Goal: Task Accomplishment & Management: Use online tool/utility

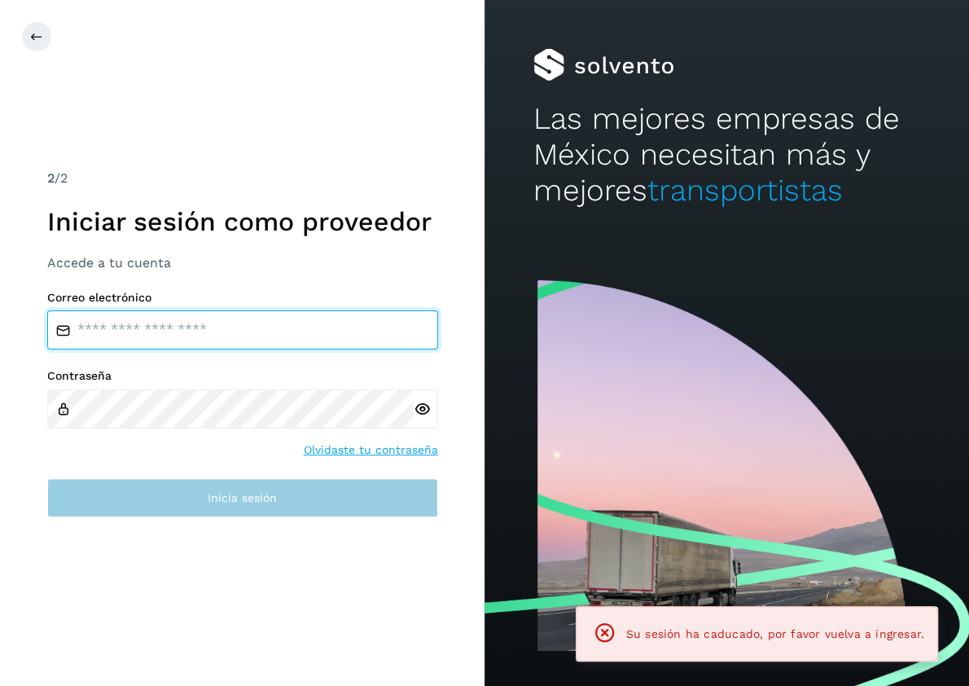
type input "**********"
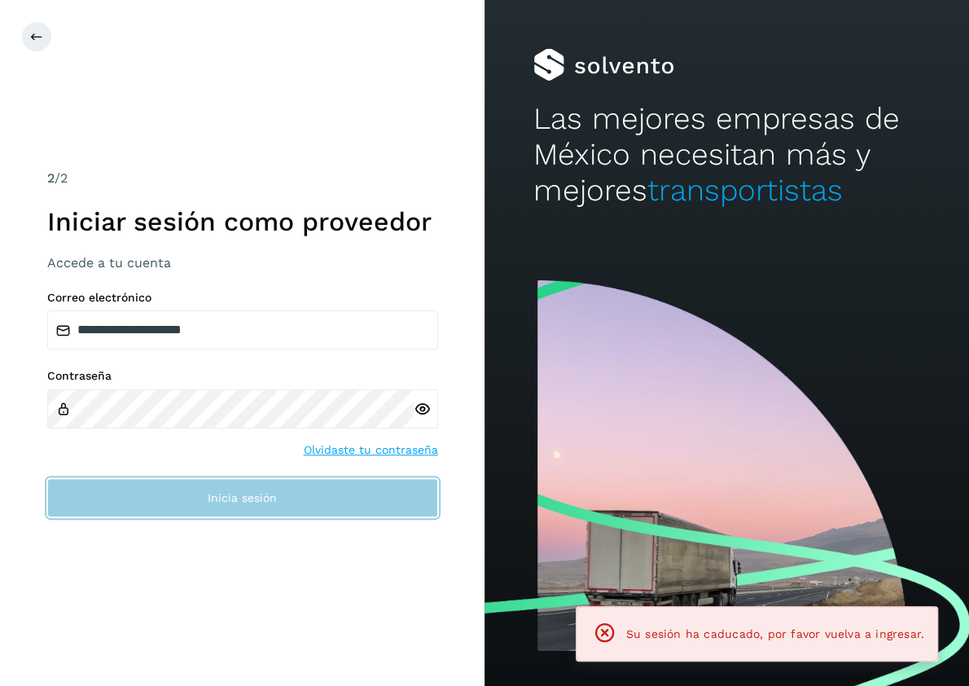
click at [258, 494] on span "Inicia sesión" at bounding box center [242, 497] width 69 height 11
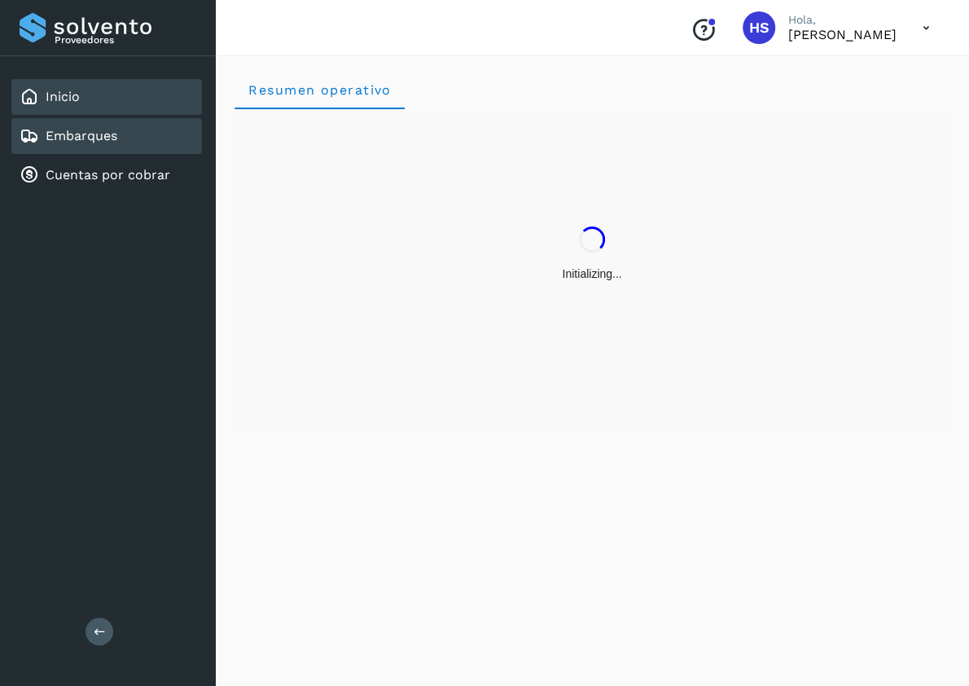
click at [51, 126] on div "Embarques" at bounding box center [69, 136] width 98 height 20
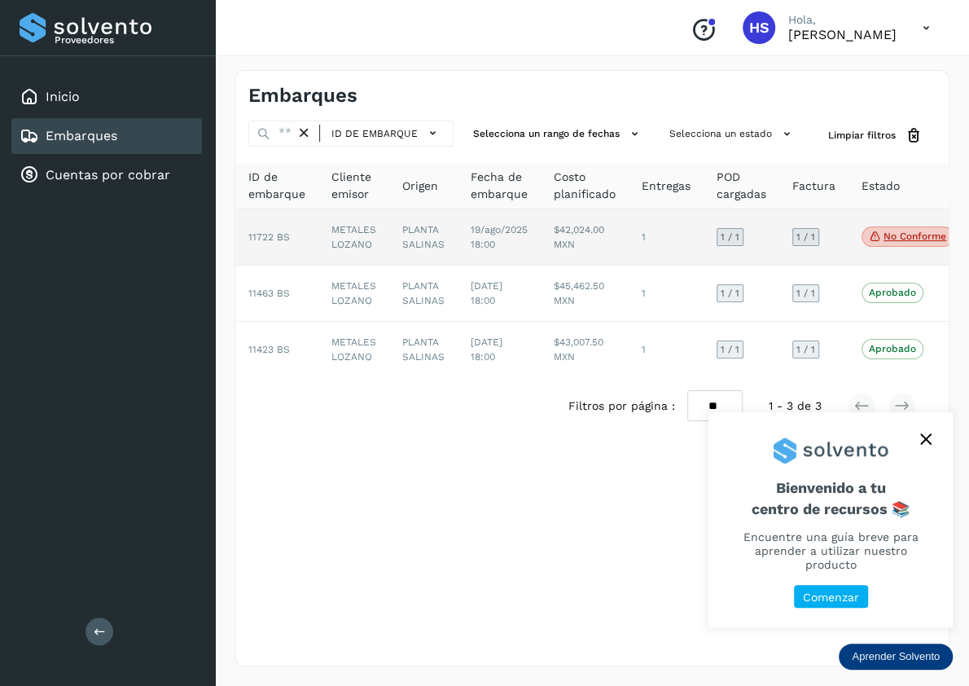
click at [578, 244] on td "$42,024.00 MXN" at bounding box center [585, 237] width 88 height 56
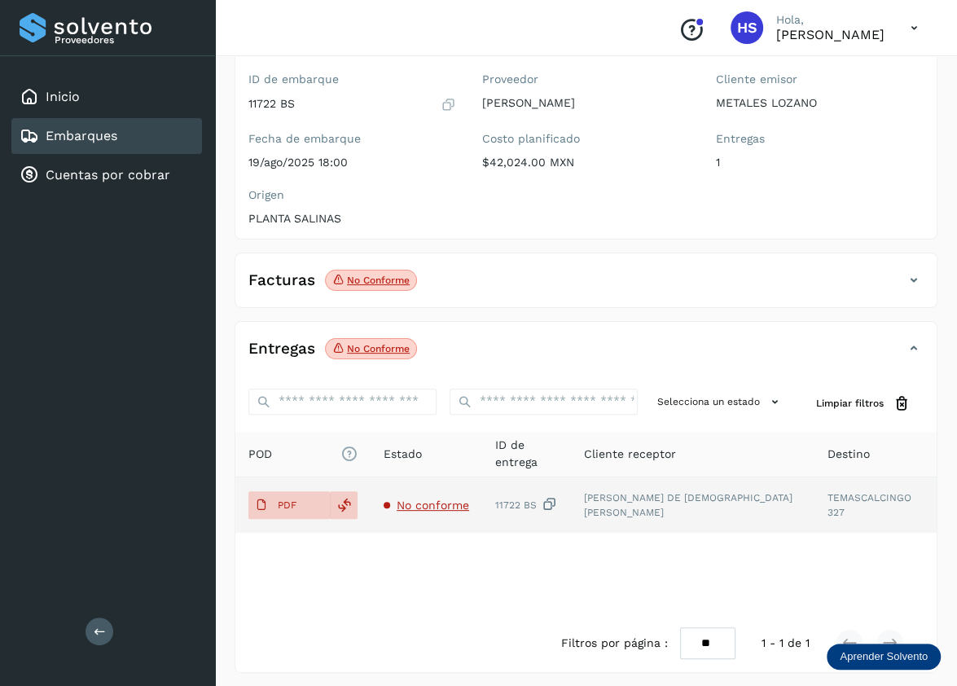
scroll to position [141, 0]
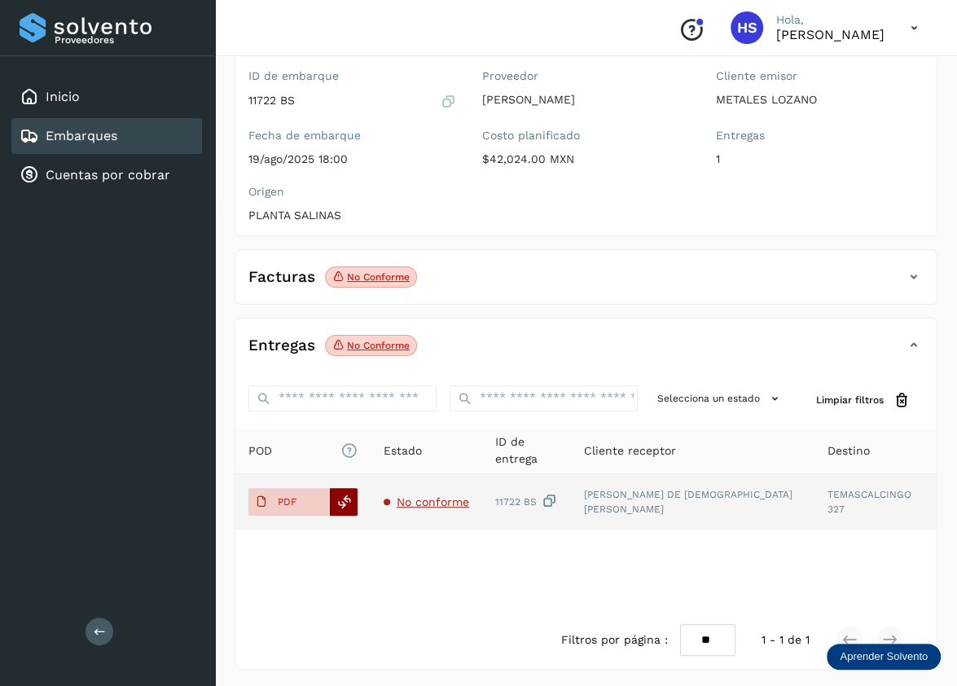
click at [346, 503] on icon at bounding box center [344, 502] width 15 height 15
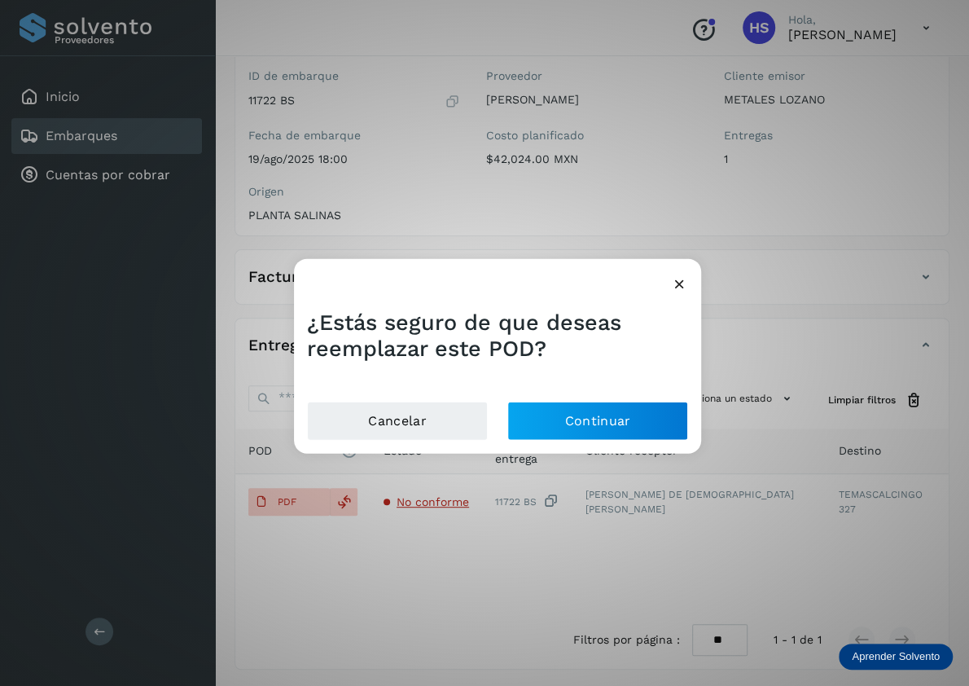
click at [678, 287] on icon at bounding box center [679, 283] width 17 height 17
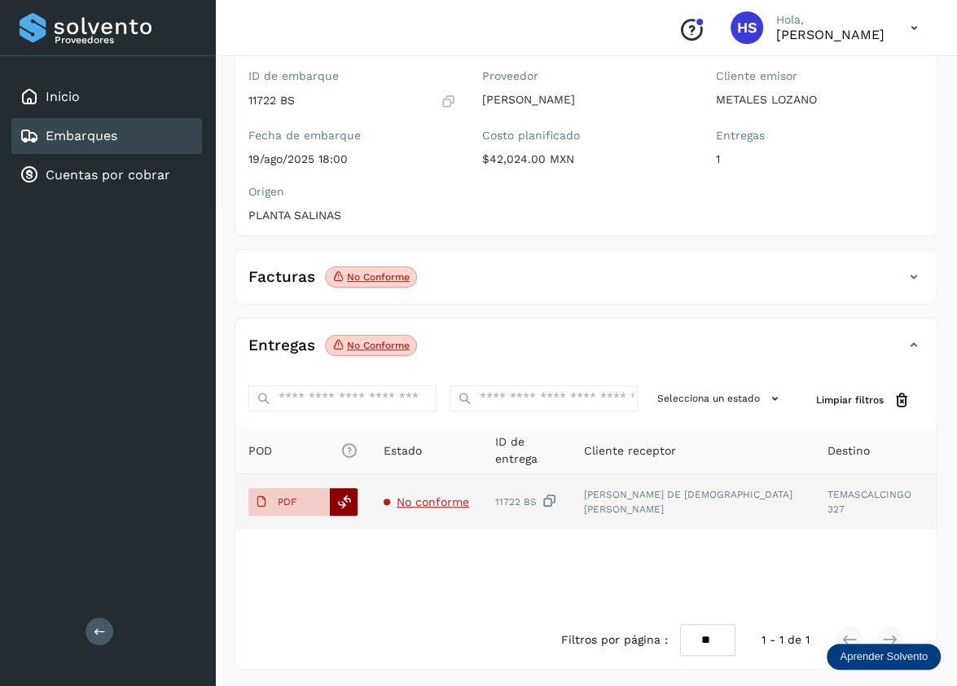
click at [340, 495] on icon at bounding box center [344, 502] width 15 height 15
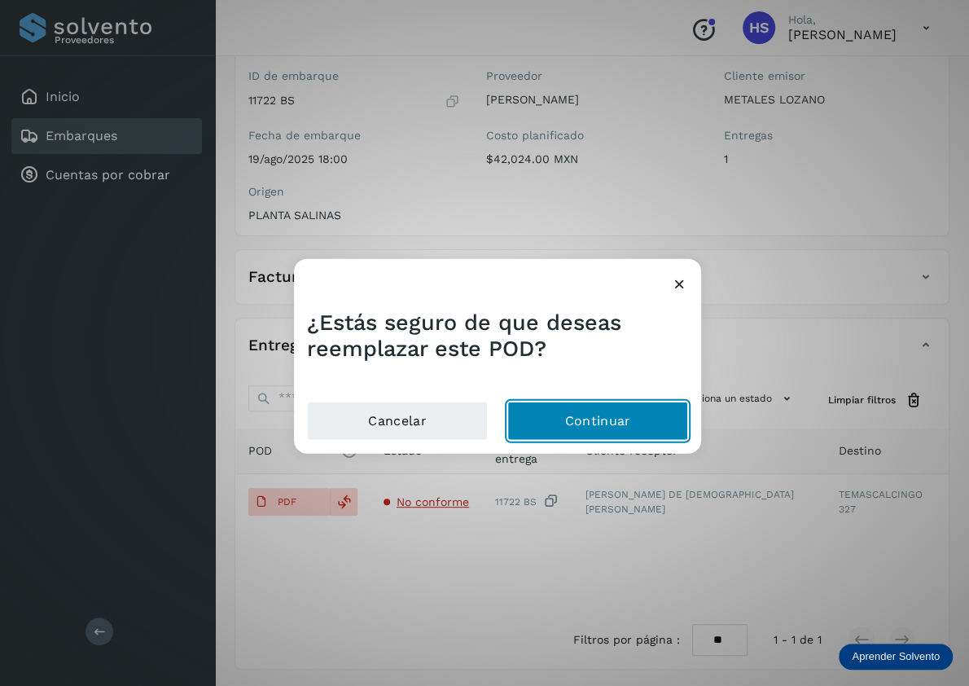
click at [575, 429] on button "Continuar" at bounding box center [598, 420] width 181 height 39
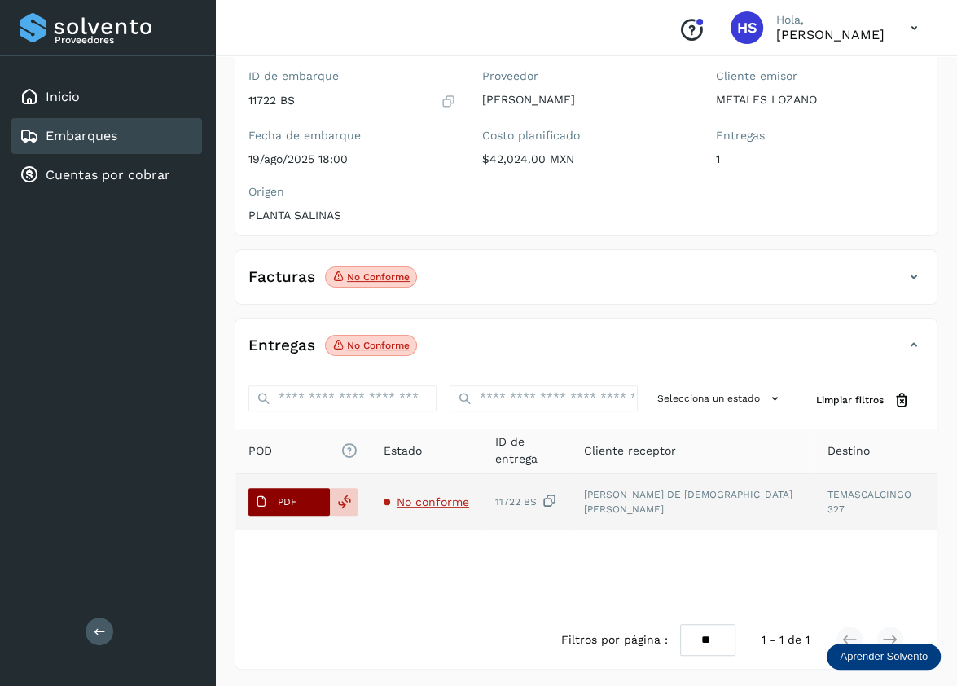
click at [282, 498] on p "PDF" at bounding box center [287, 501] width 19 height 11
click at [341, 495] on icon at bounding box center [344, 502] width 15 height 15
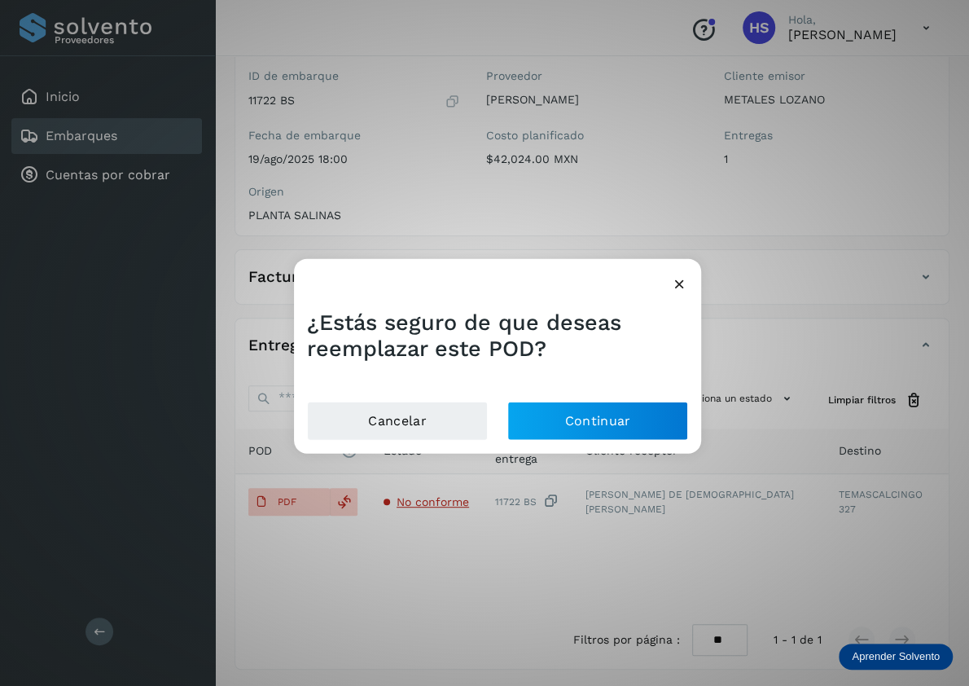
click at [678, 277] on icon at bounding box center [679, 283] width 17 height 17
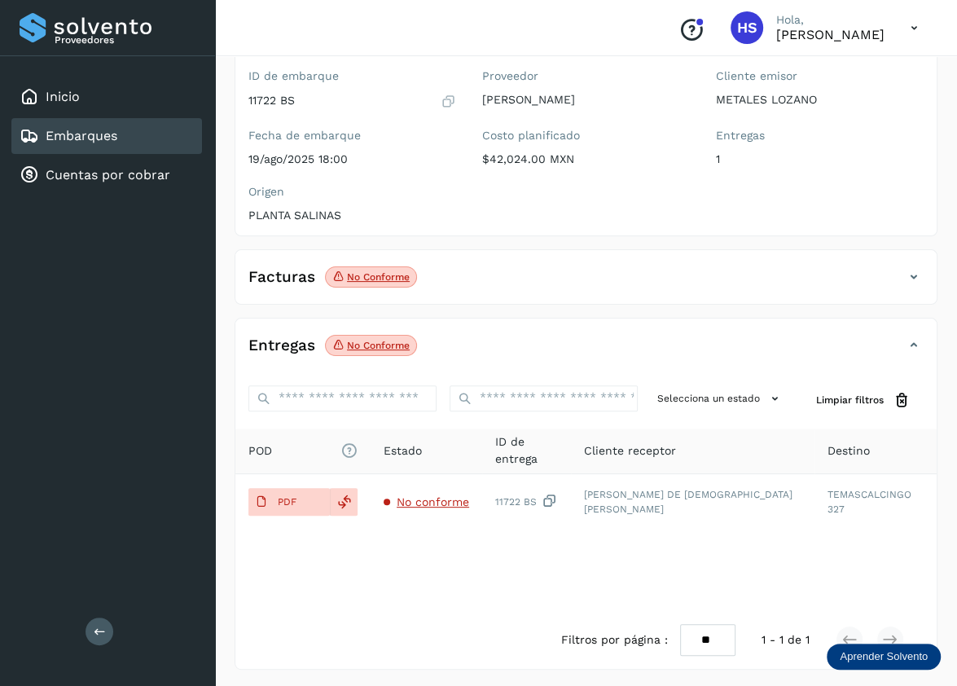
click at [362, 272] on p "No conforme" at bounding box center [378, 276] width 63 height 11
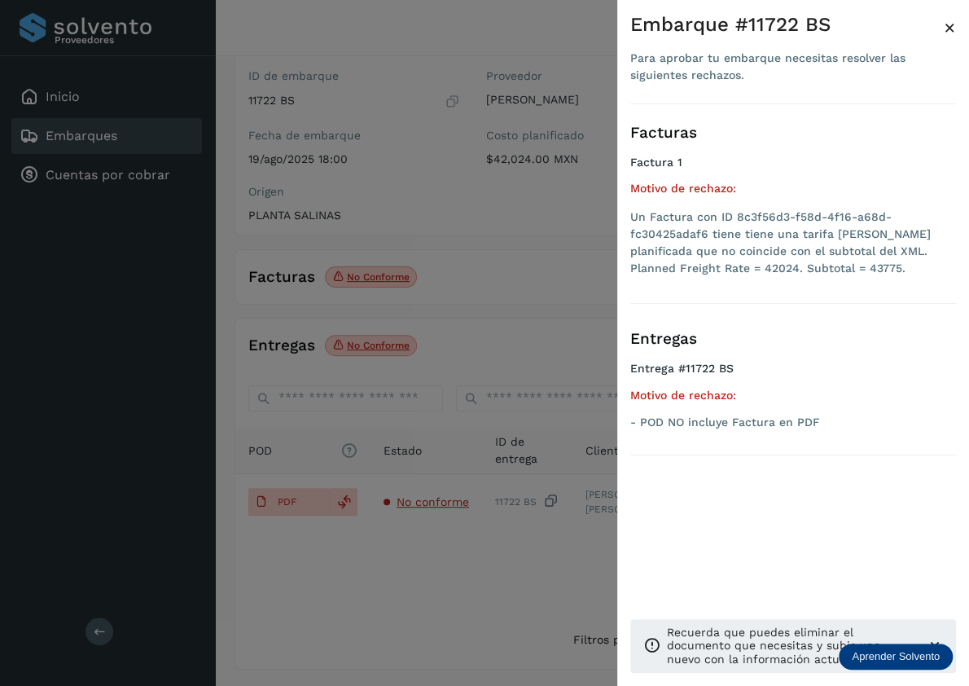
click at [266, 286] on div at bounding box center [484, 343] width 969 height 686
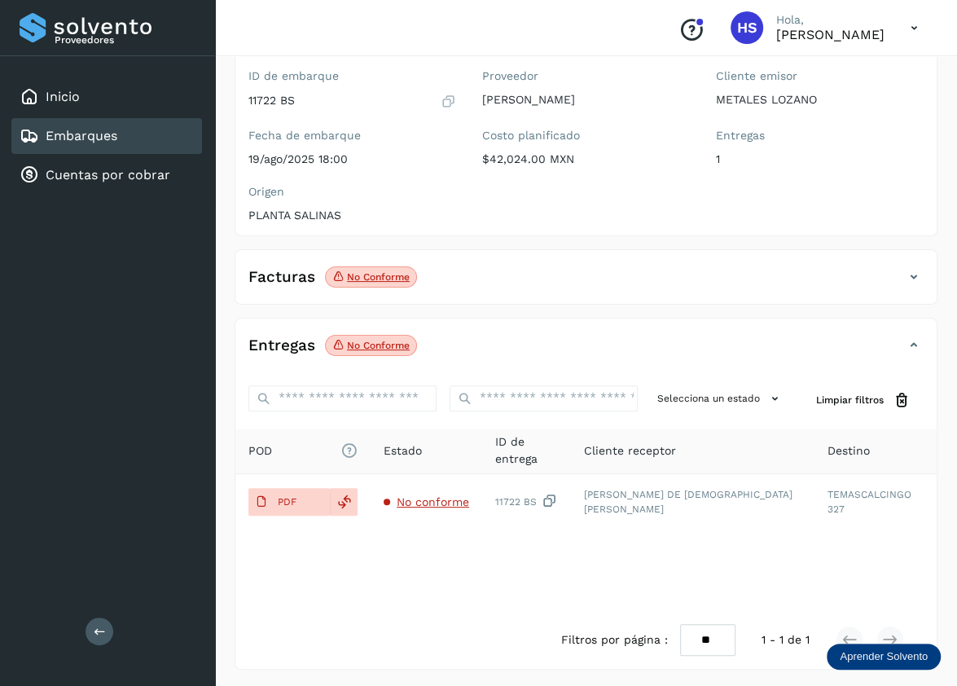
click at [270, 281] on h4 "Facturas" at bounding box center [281, 277] width 67 height 19
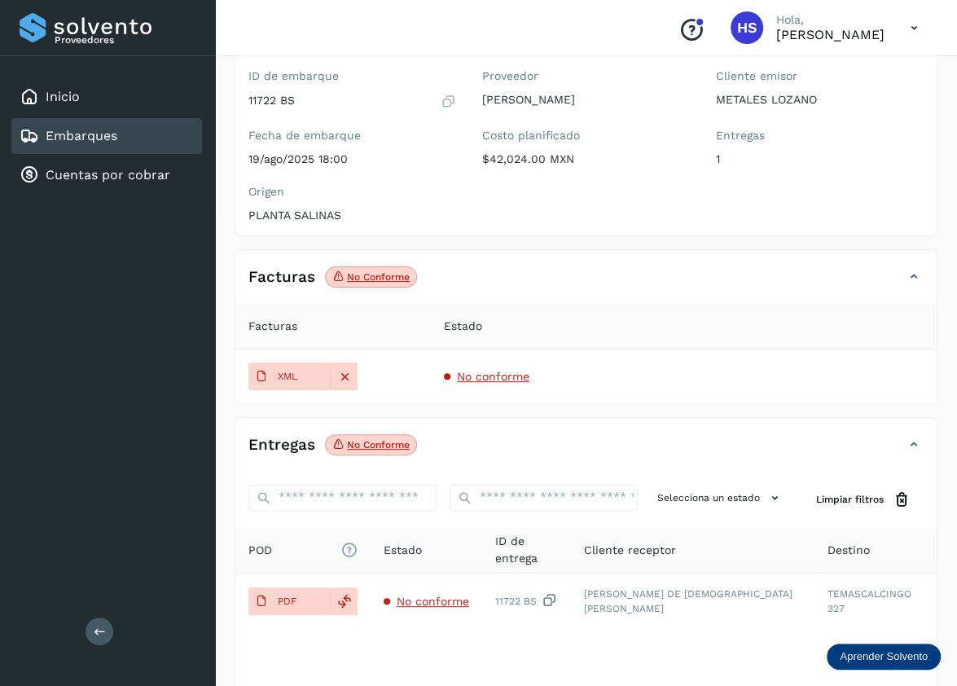
click at [521, 642] on div "POD El tamaño máximo de archivo es de 20 Mb. Estado ID de entrega Cliente recep…" at bounding box center [585, 619] width 701 height 182
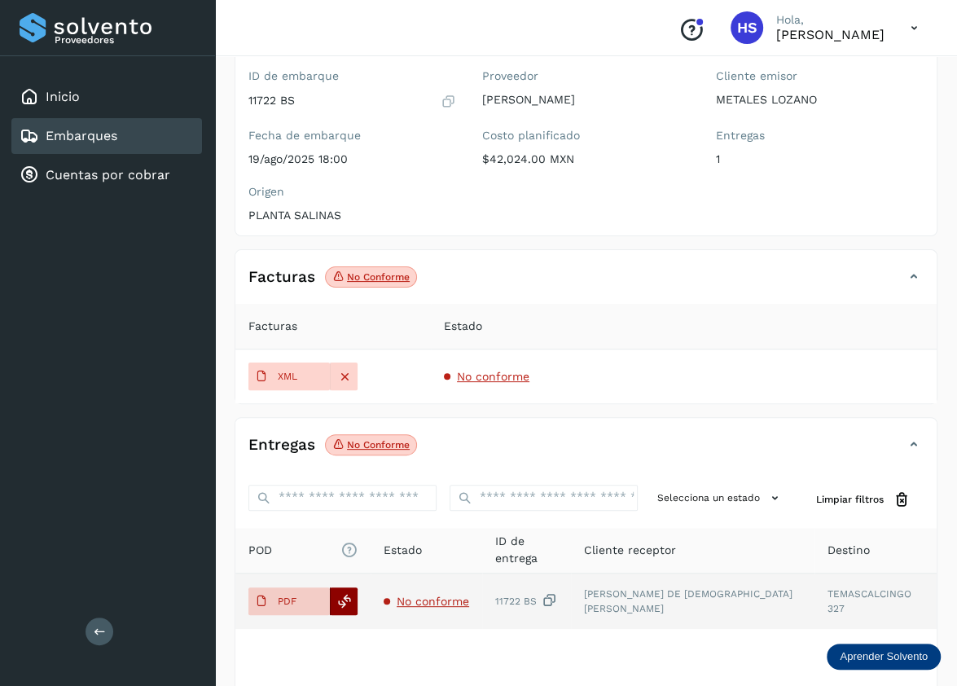
click at [346, 604] on icon at bounding box center [344, 601] width 15 height 15
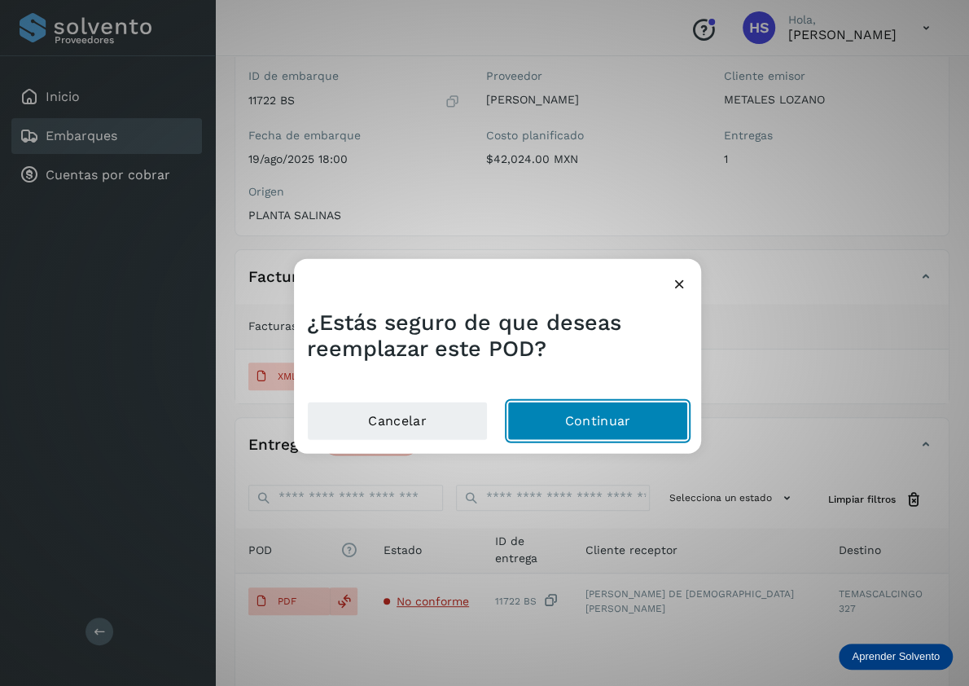
click at [606, 413] on button "Continuar" at bounding box center [598, 420] width 181 height 39
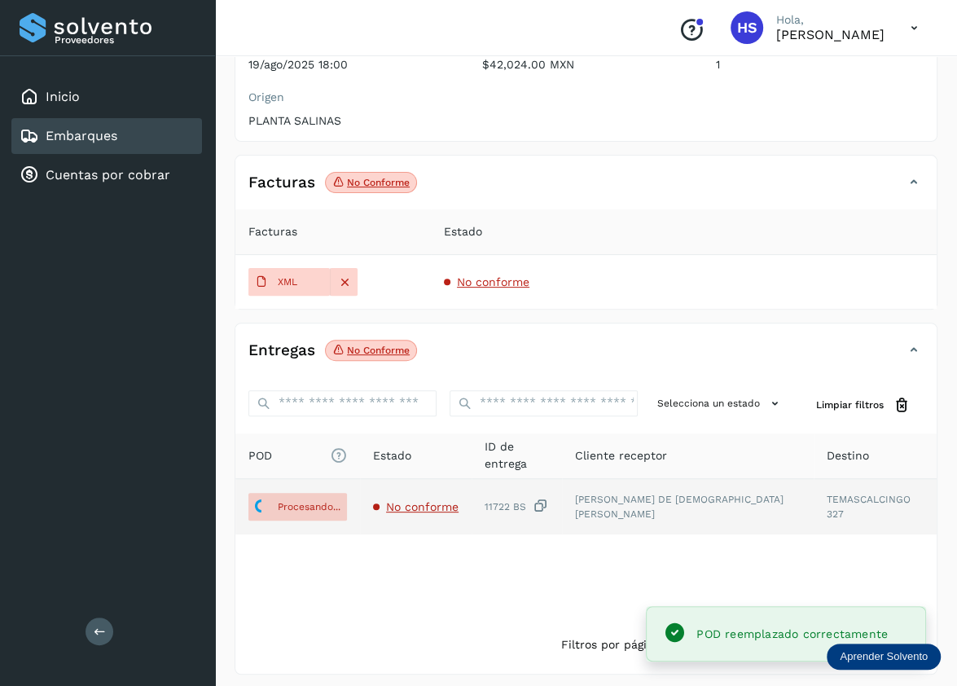
scroll to position [240, 0]
